Goal: Task Accomplishment & Management: Manage account settings

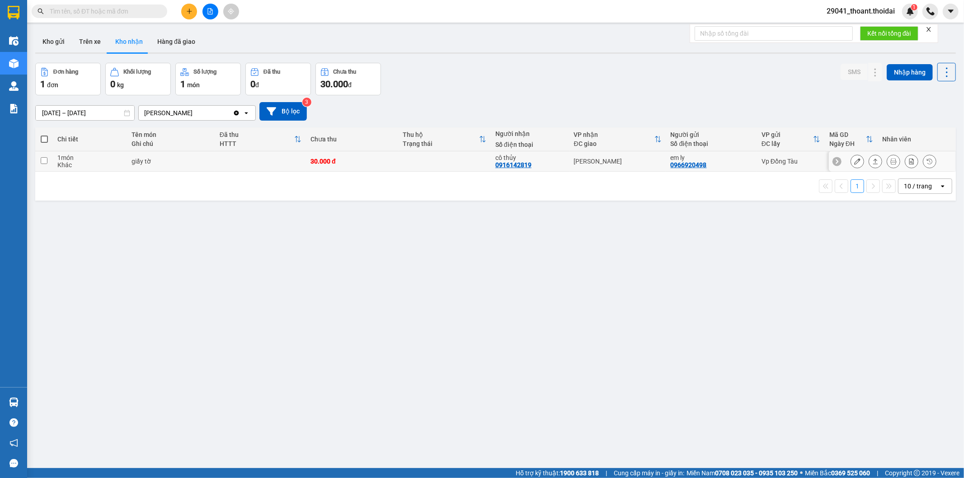
click at [184, 165] on td "giấy tờ" at bounding box center [171, 161] width 88 height 20
checkbox input "true"
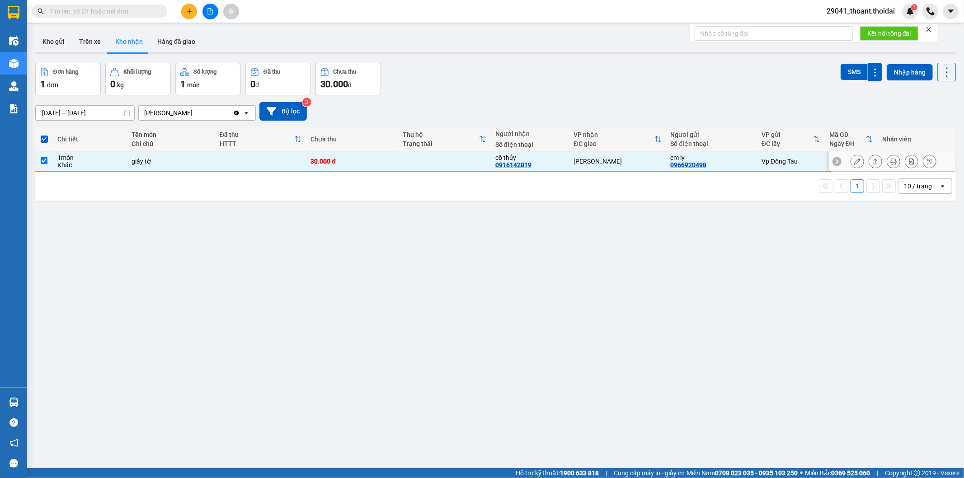
click at [854, 159] on icon at bounding box center [857, 161] width 6 height 6
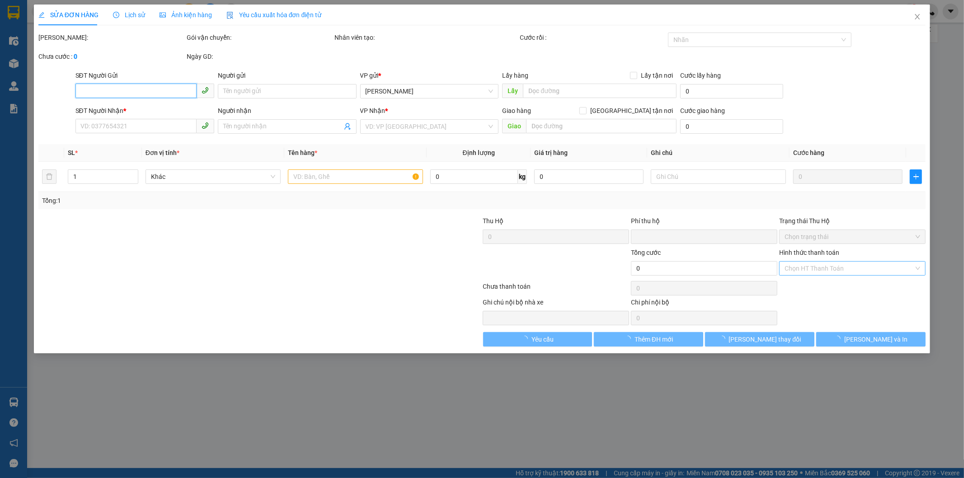
type input "0966920498"
type input "em ly"
type input "0916142819"
type input "cô thủy"
type input "0"
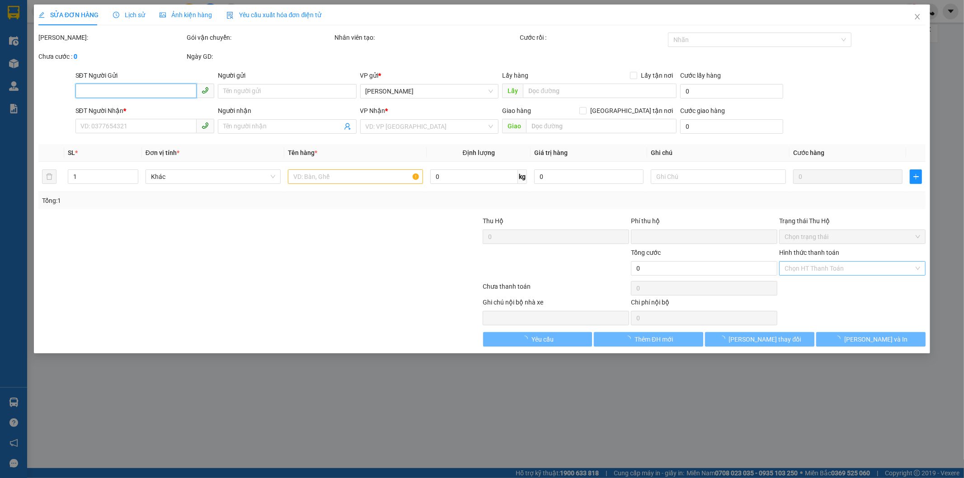
type input "30.000"
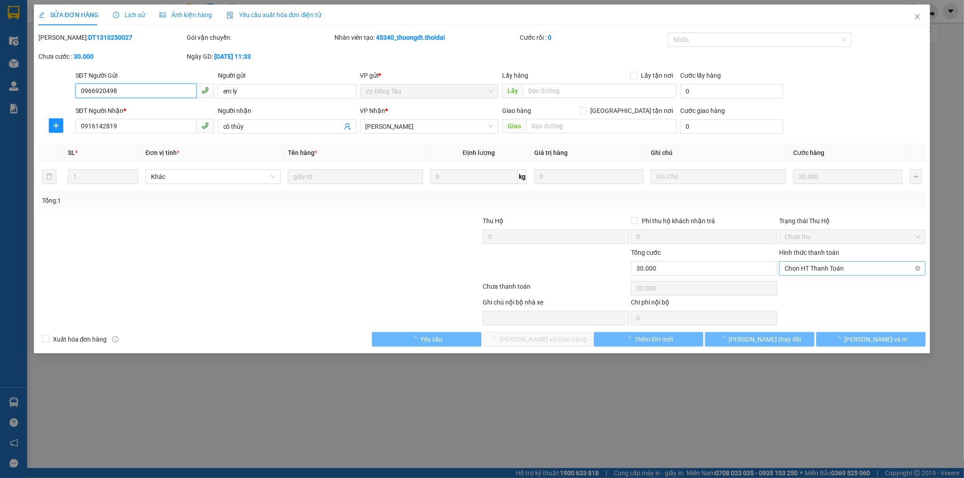
click at [802, 268] on span "Chọn HT Thanh Toán" at bounding box center [852, 269] width 136 height 14
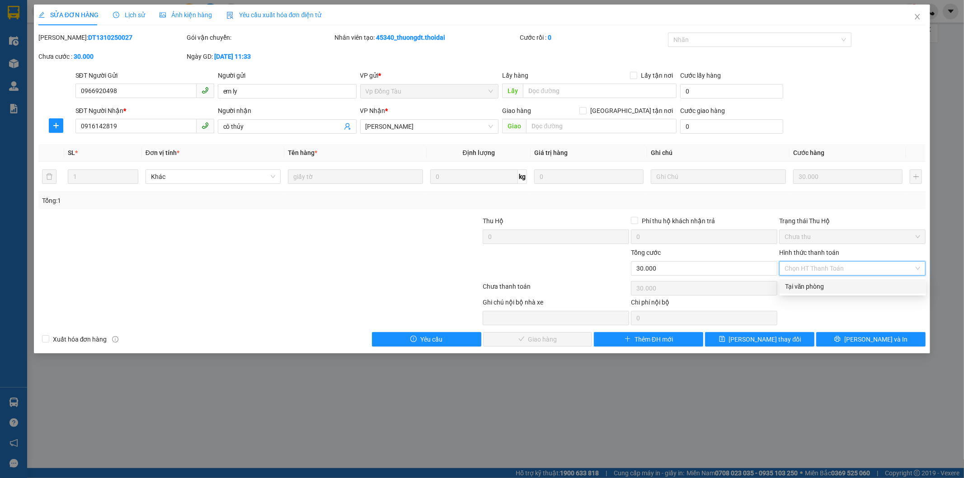
click at [787, 284] on div "Tại văn phòng" at bounding box center [853, 286] width 136 height 10
type input "0"
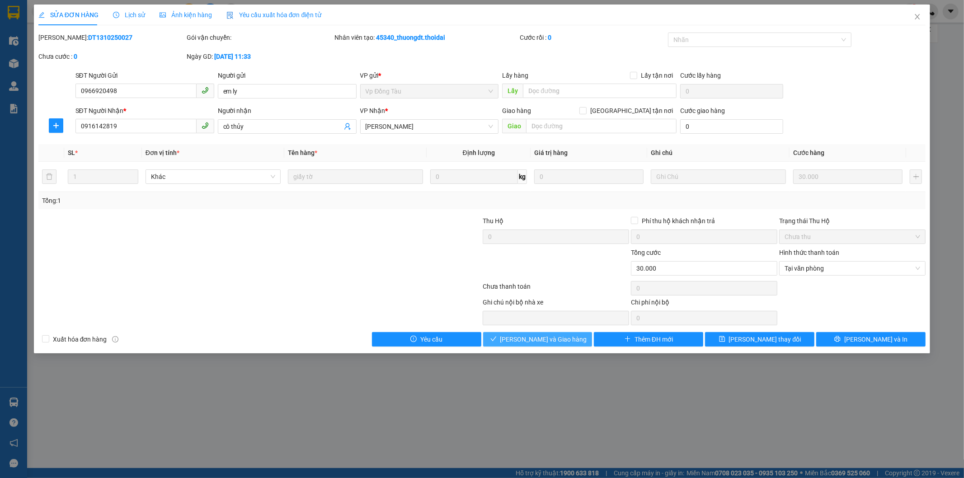
click at [568, 342] on button "[PERSON_NAME] và Giao hàng" at bounding box center [537, 339] width 109 height 14
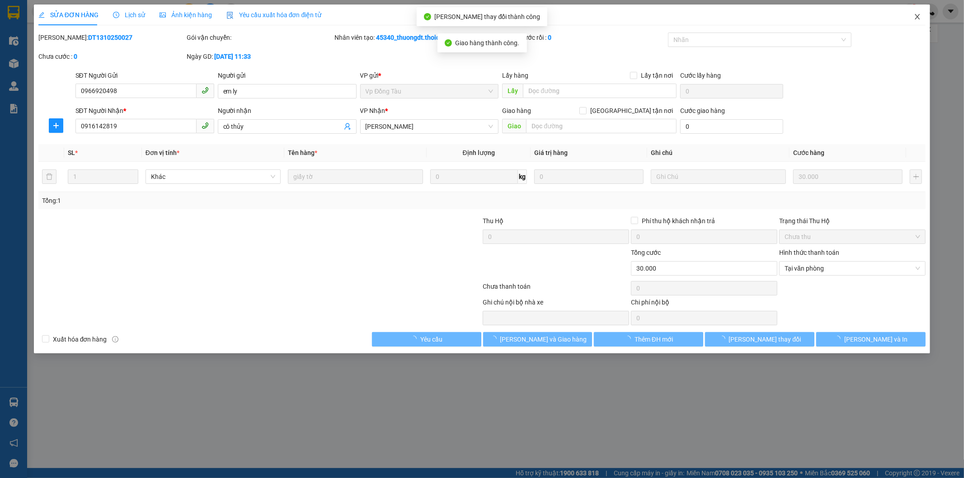
click at [918, 11] on span "Close" at bounding box center [917, 17] width 25 height 25
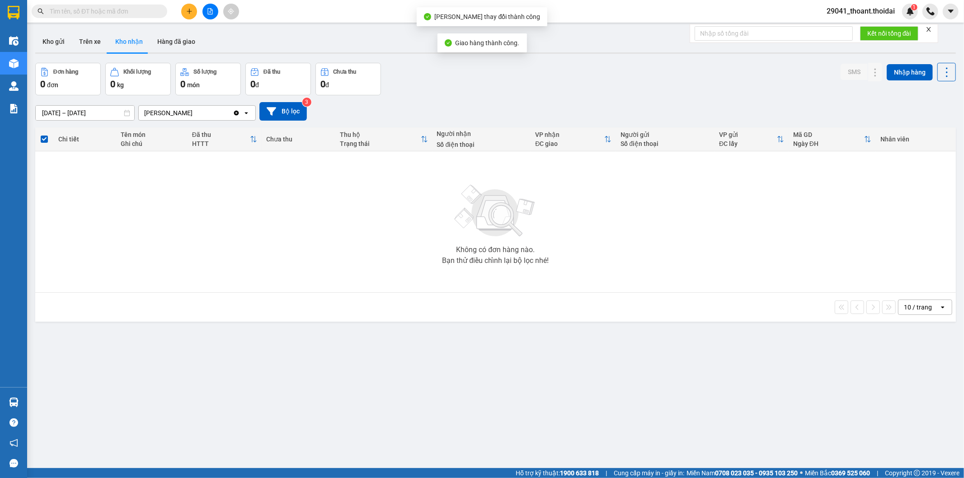
click at [88, 111] on input "[DATE] – [DATE]" at bounding box center [85, 113] width 98 height 14
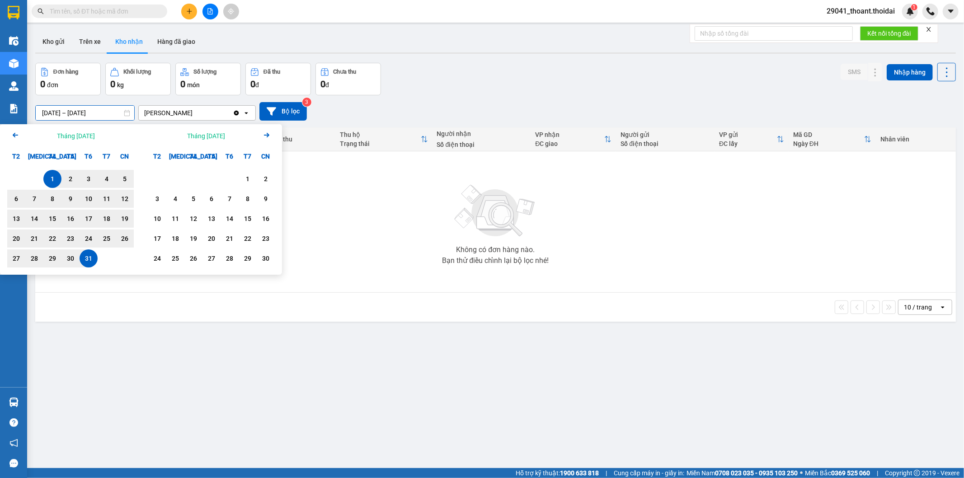
click at [416, 310] on div "10 / trang open" at bounding box center [495, 307] width 913 height 15
